Goal: Information Seeking & Learning: Learn about a topic

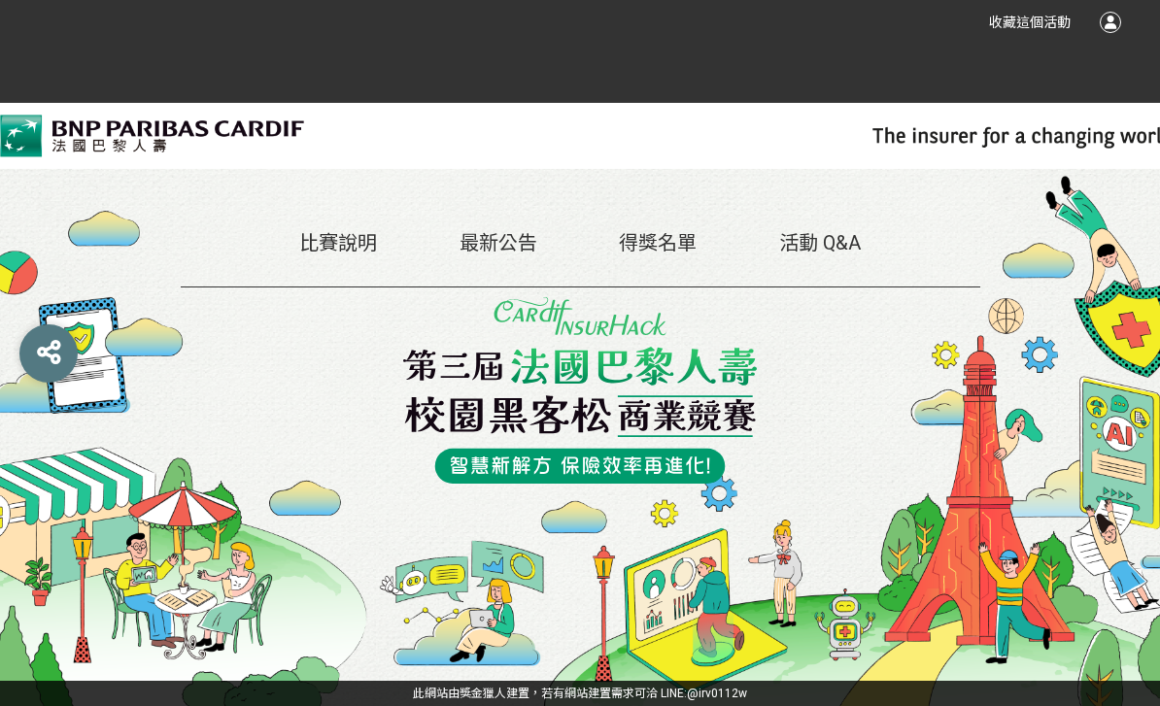
click at [505, 255] on link "最新公告" at bounding box center [499, 242] width 78 height 23
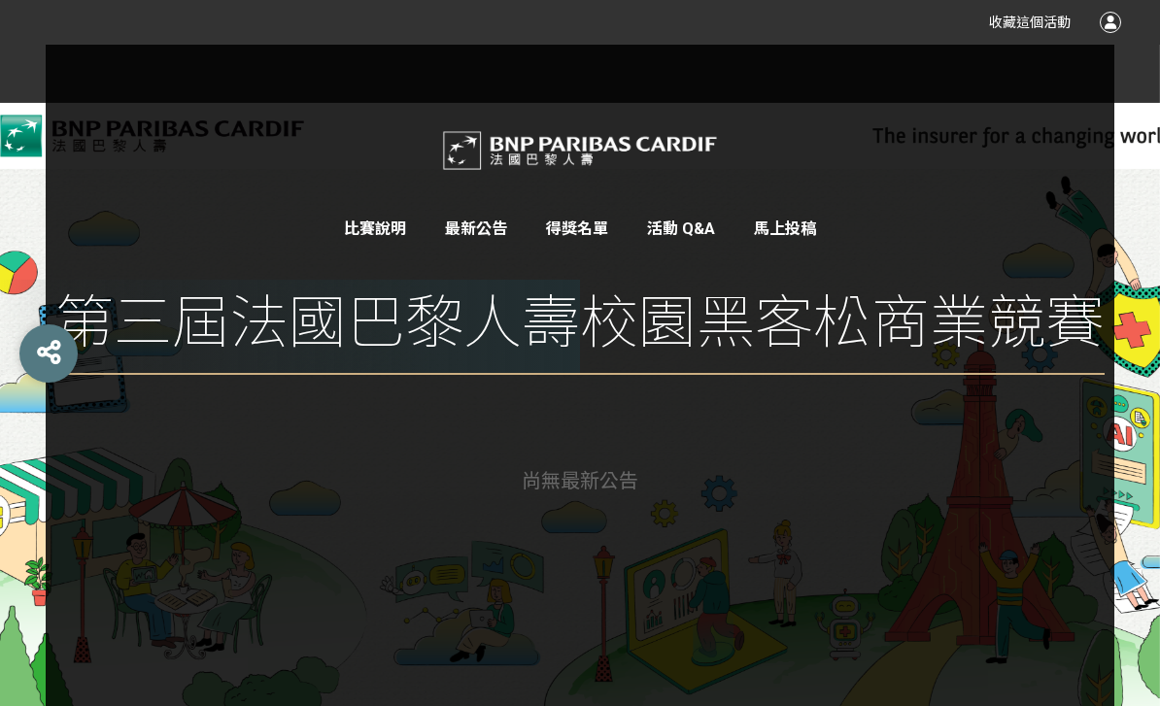
click at [380, 236] on link "比賽說明" at bounding box center [375, 229] width 62 height 18
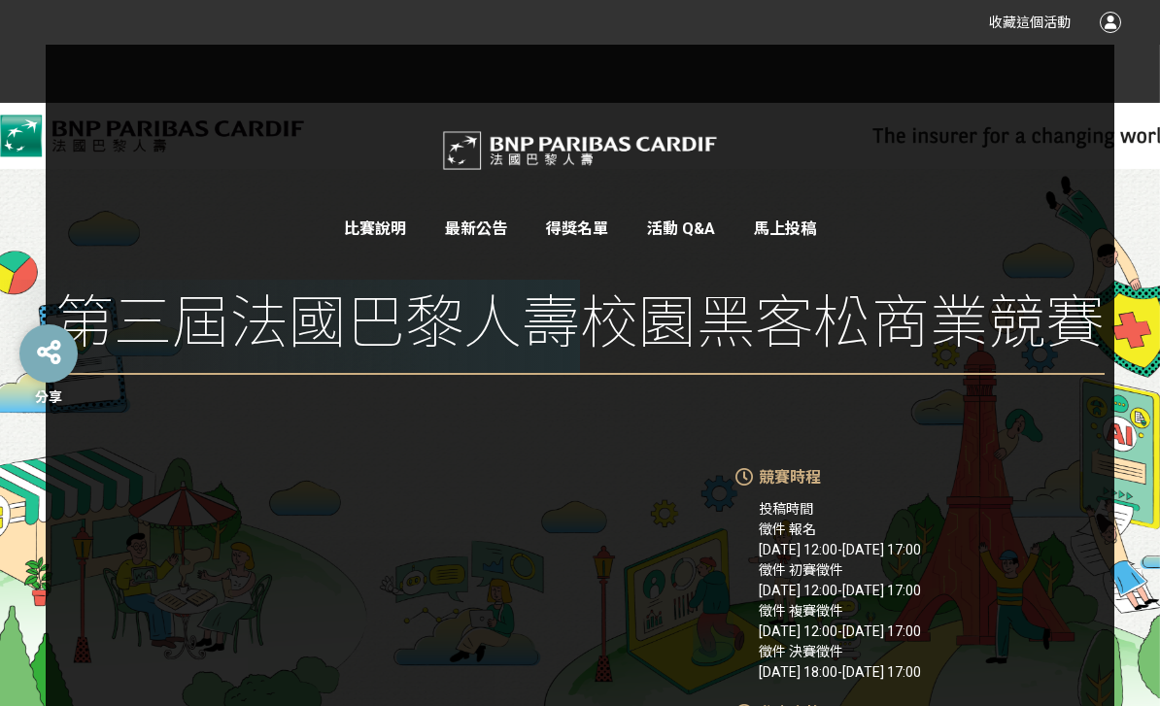
click at [46, 383] on div "分享" at bounding box center [48, 354] width 58 height 58
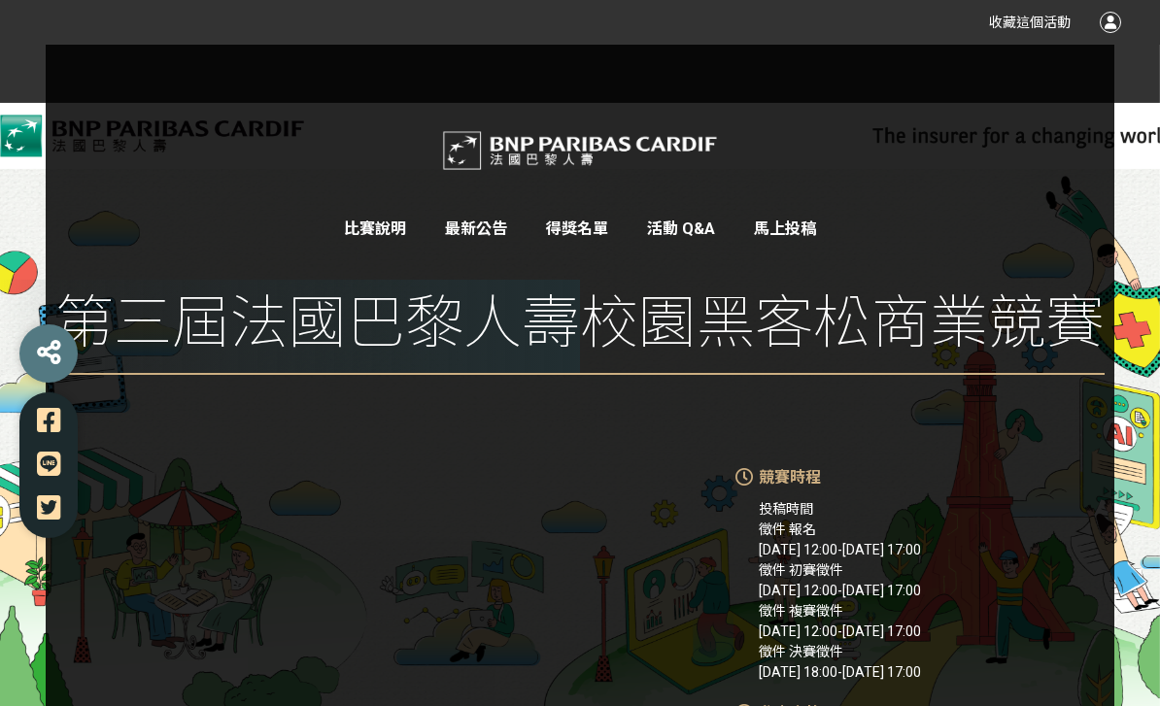
click at [46, 383] on div at bounding box center [48, 354] width 58 height 58
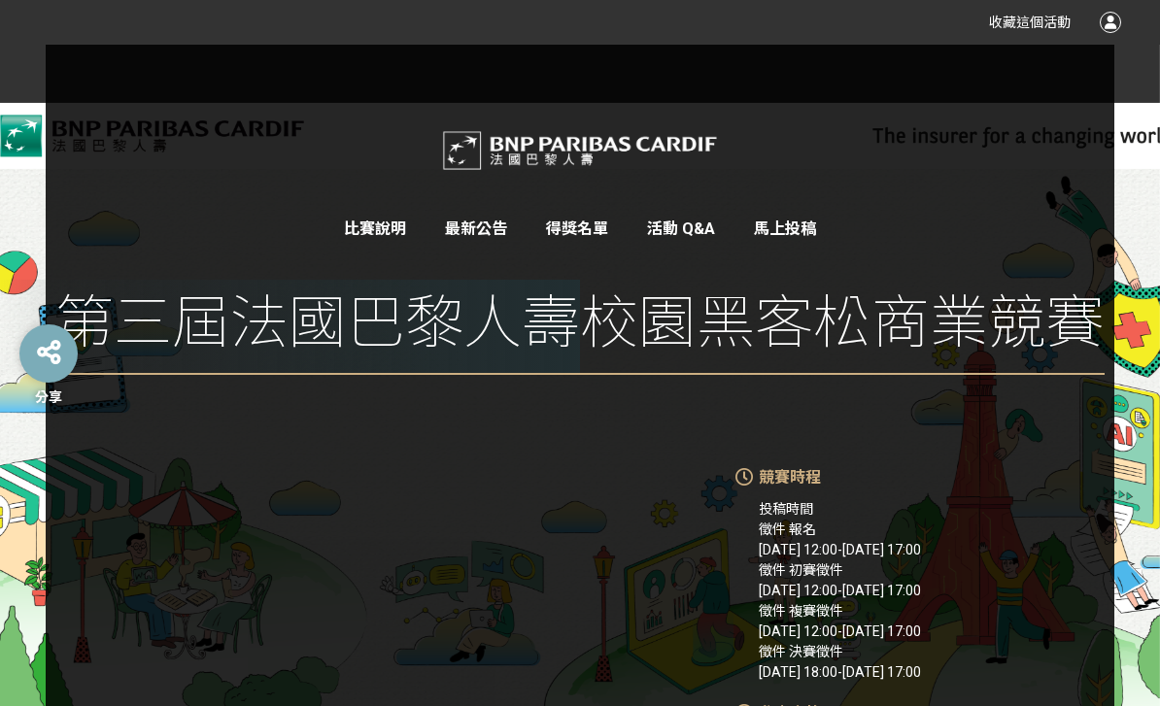
click at [46, 383] on div "分享" at bounding box center [48, 354] width 58 height 58
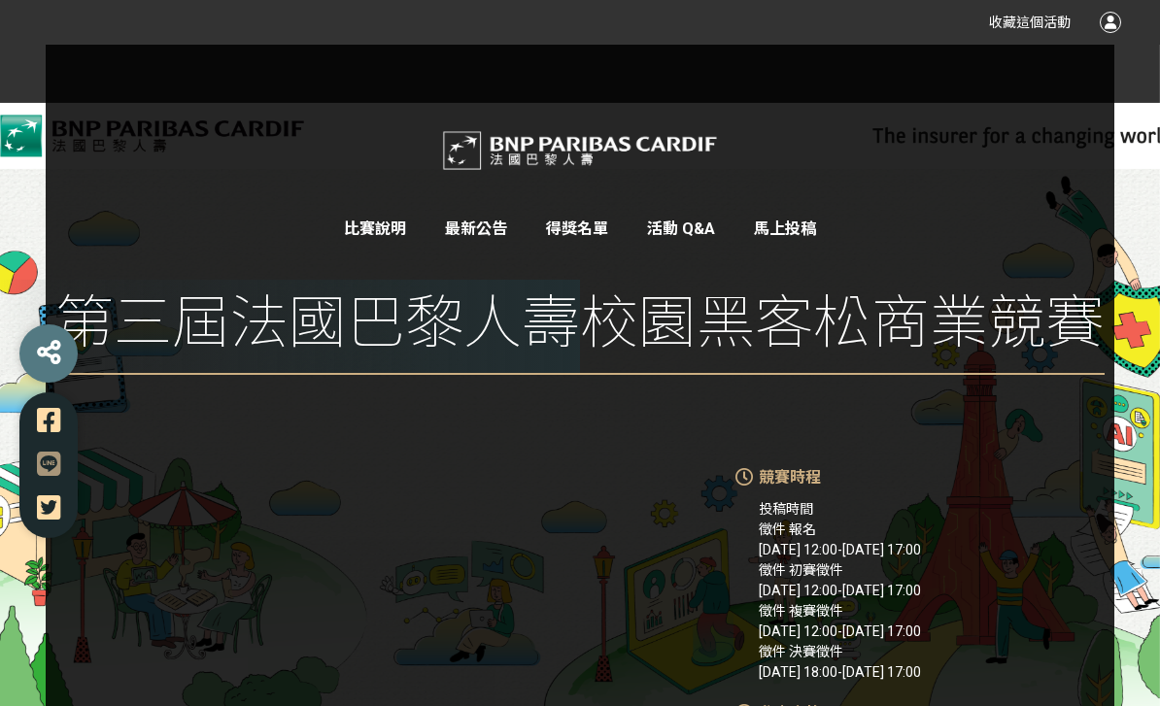
click at [51, 478] on icon at bounding box center [49, 464] width 24 height 27
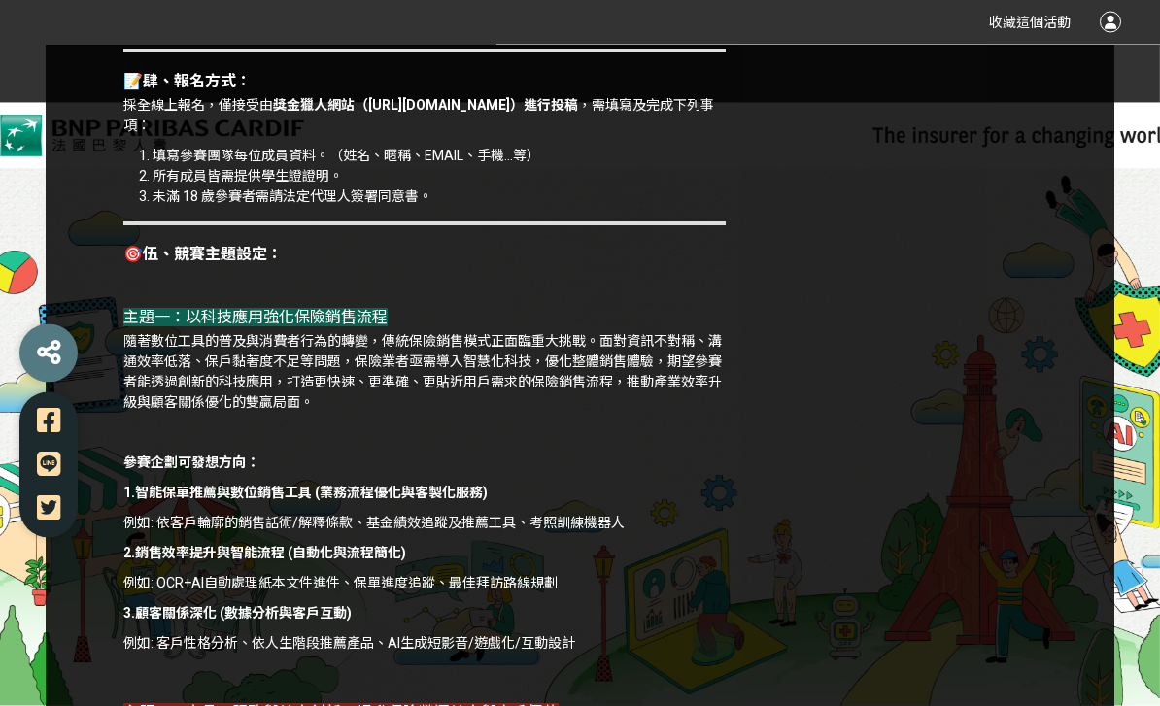
scroll to position [1317, 0]
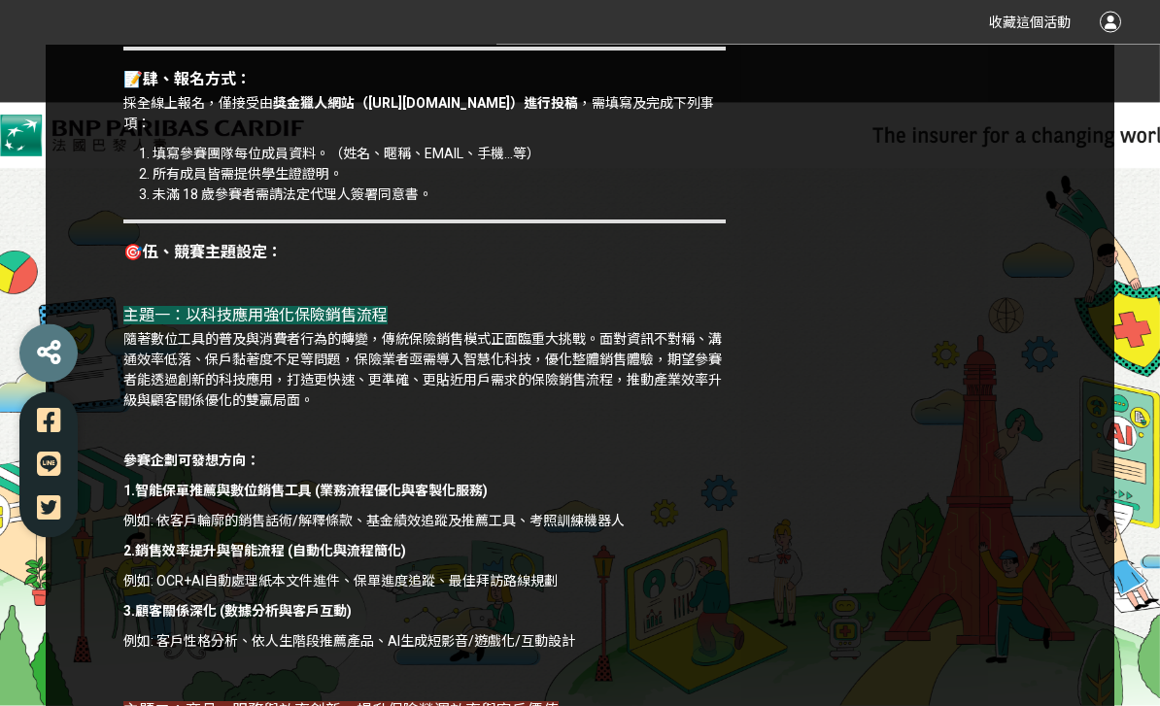
click at [530, 364] on p "隨著數位工具的普及與消費者行為的轉變，傳統保險銷售模式正面臨重大挑戰。面對資訊不對稱、溝通效率低落、保戶黏著度不足等問題，保險業者亟需導入智慧化科技，優化整體…" at bounding box center [424, 371] width 602 height 82
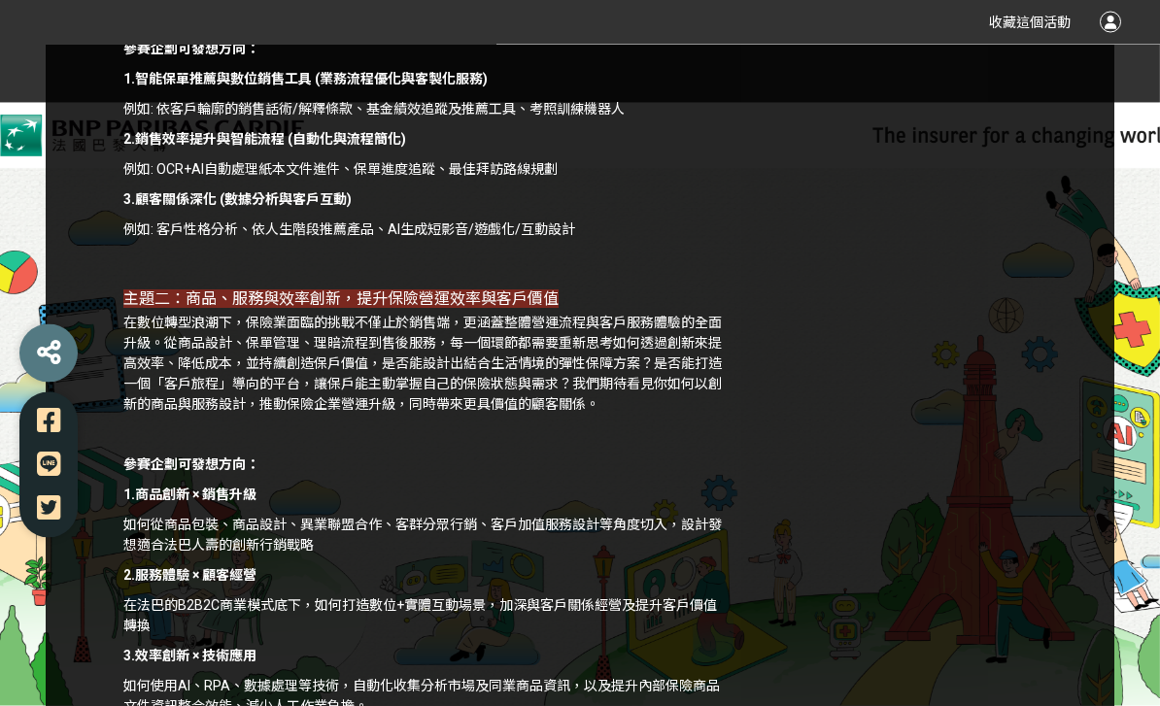
scroll to position [1741, 0]
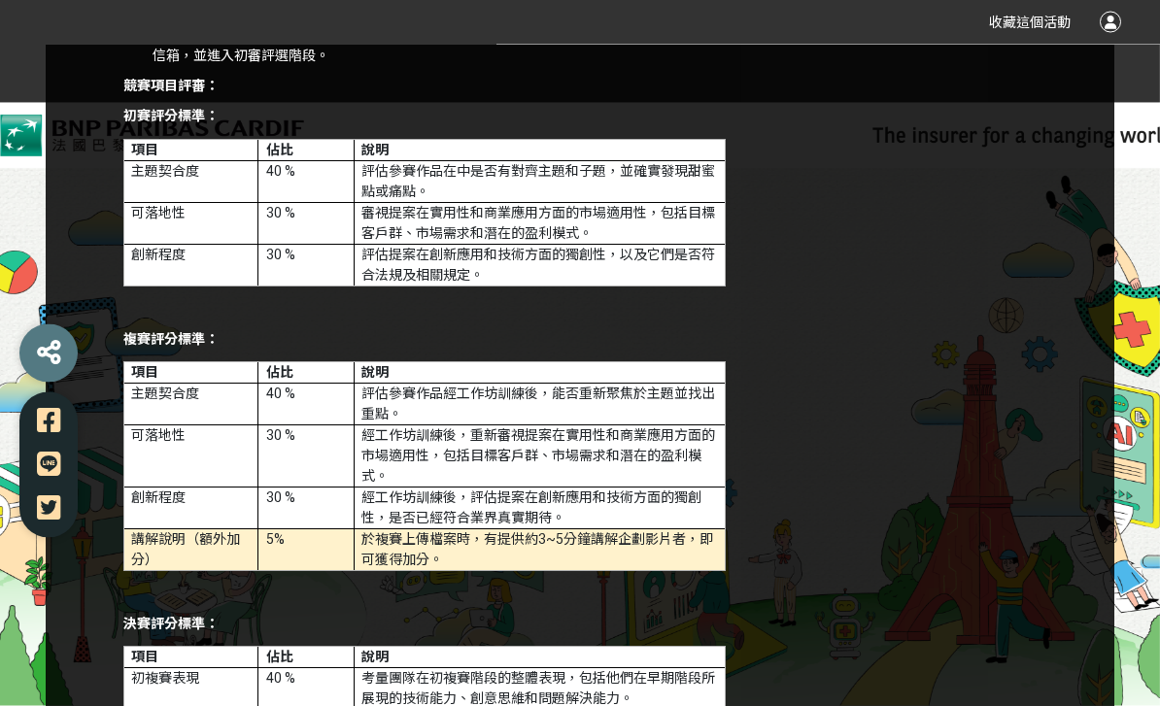
scroll to position [3962, 0]
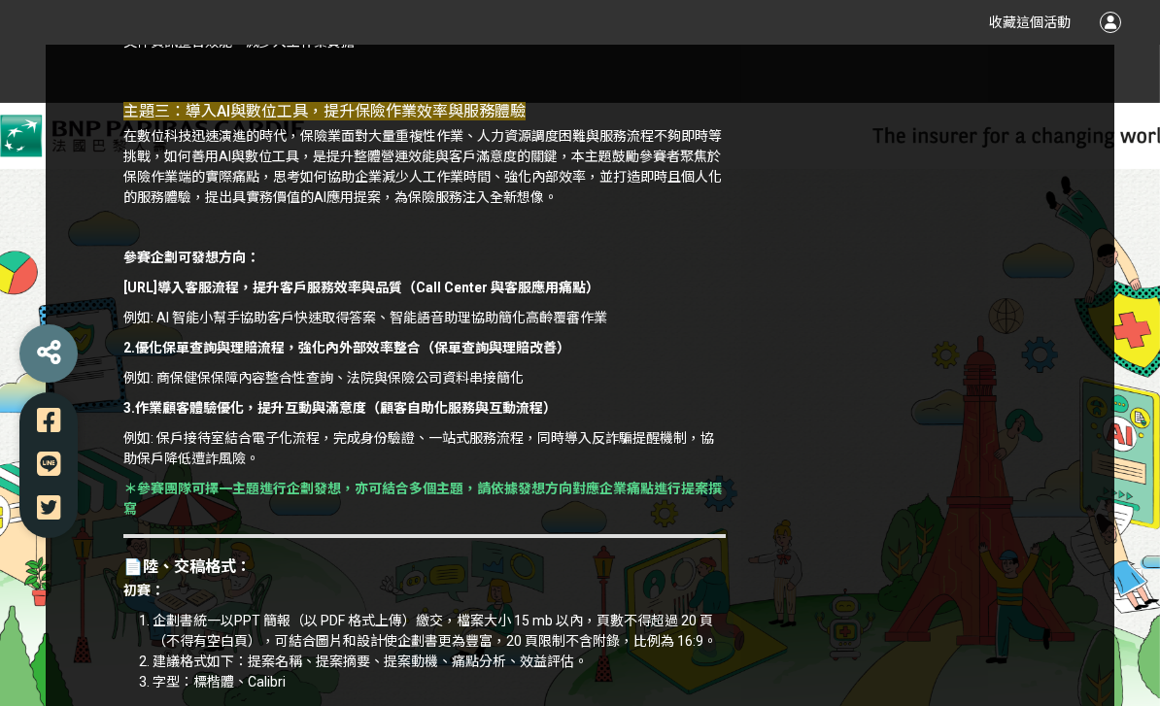
scroll to position [2366, 0]
